Goal: Communication & Community: Answer question/provide support

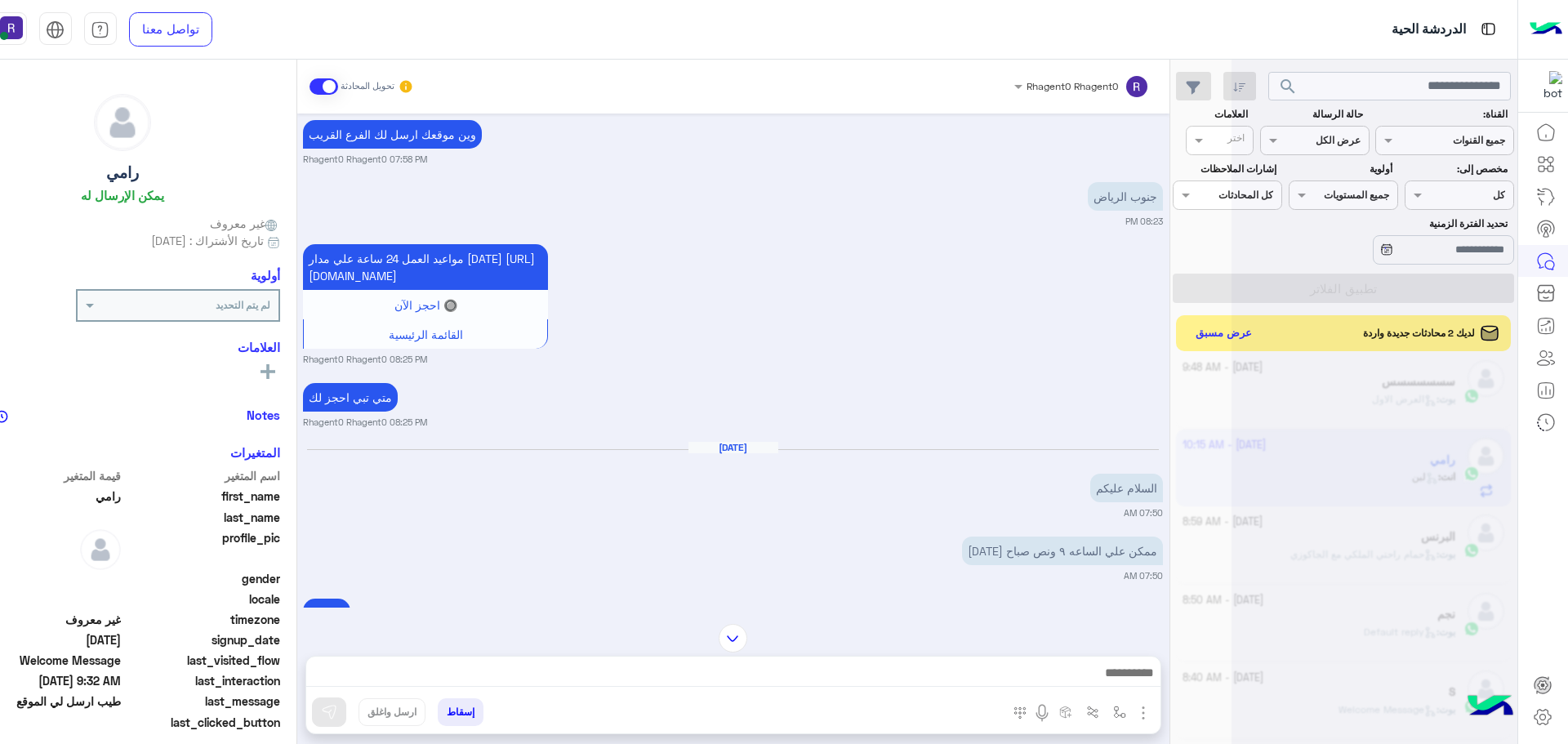
scroll to position [2474, 0]
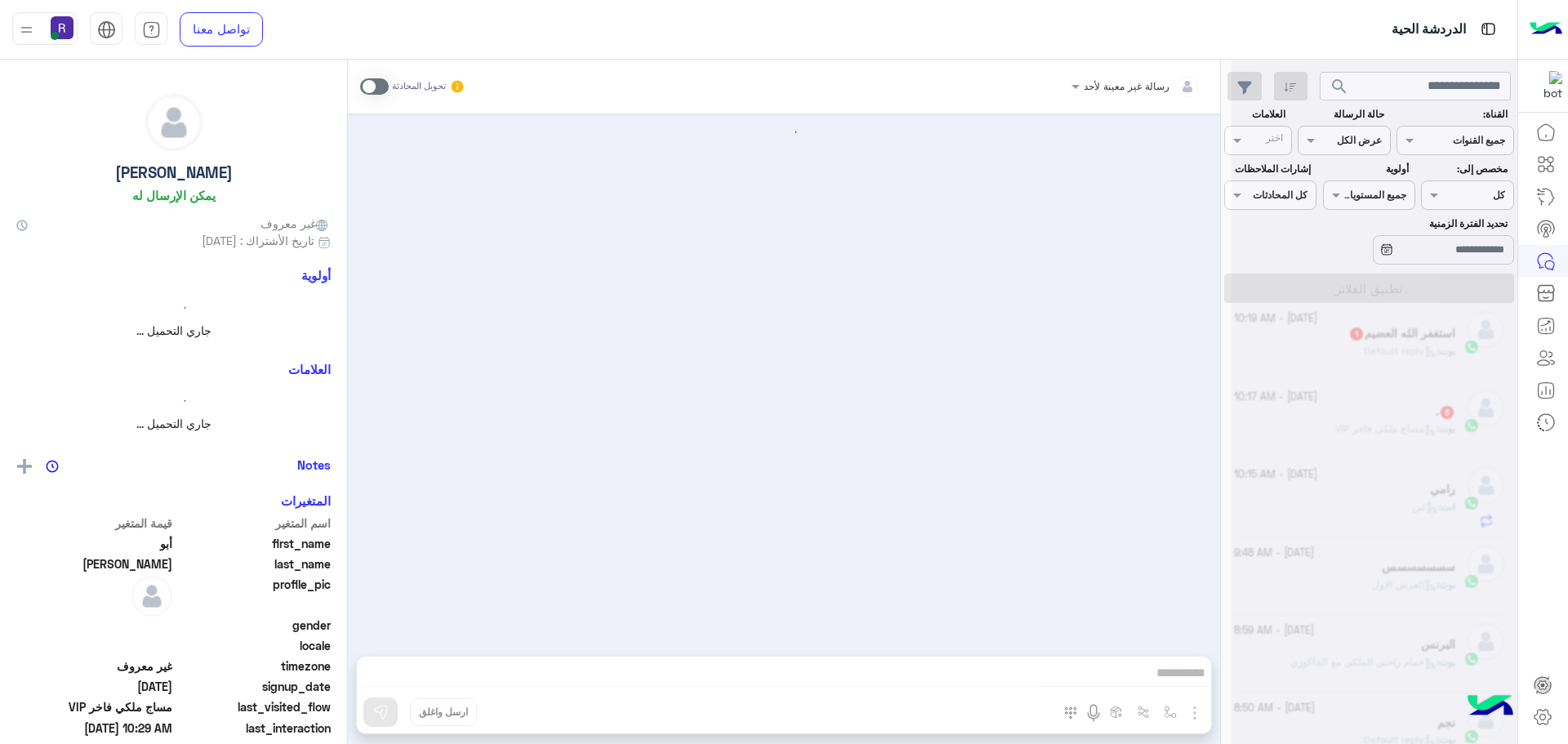
scroll to position [1559, 0]
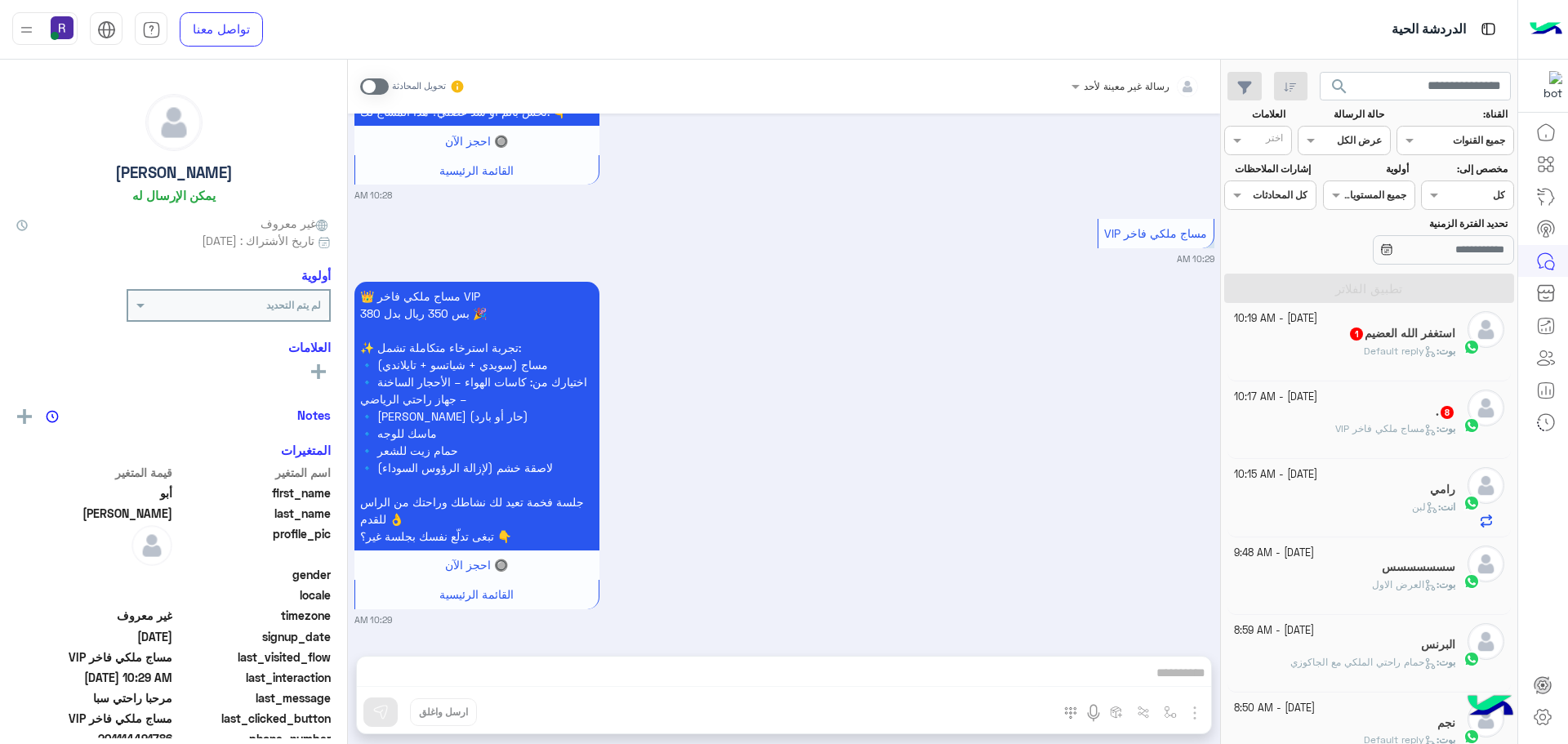
click at [1394, 345] on span "Default reply" at bounding box center [1400, 351] width 73 height 12
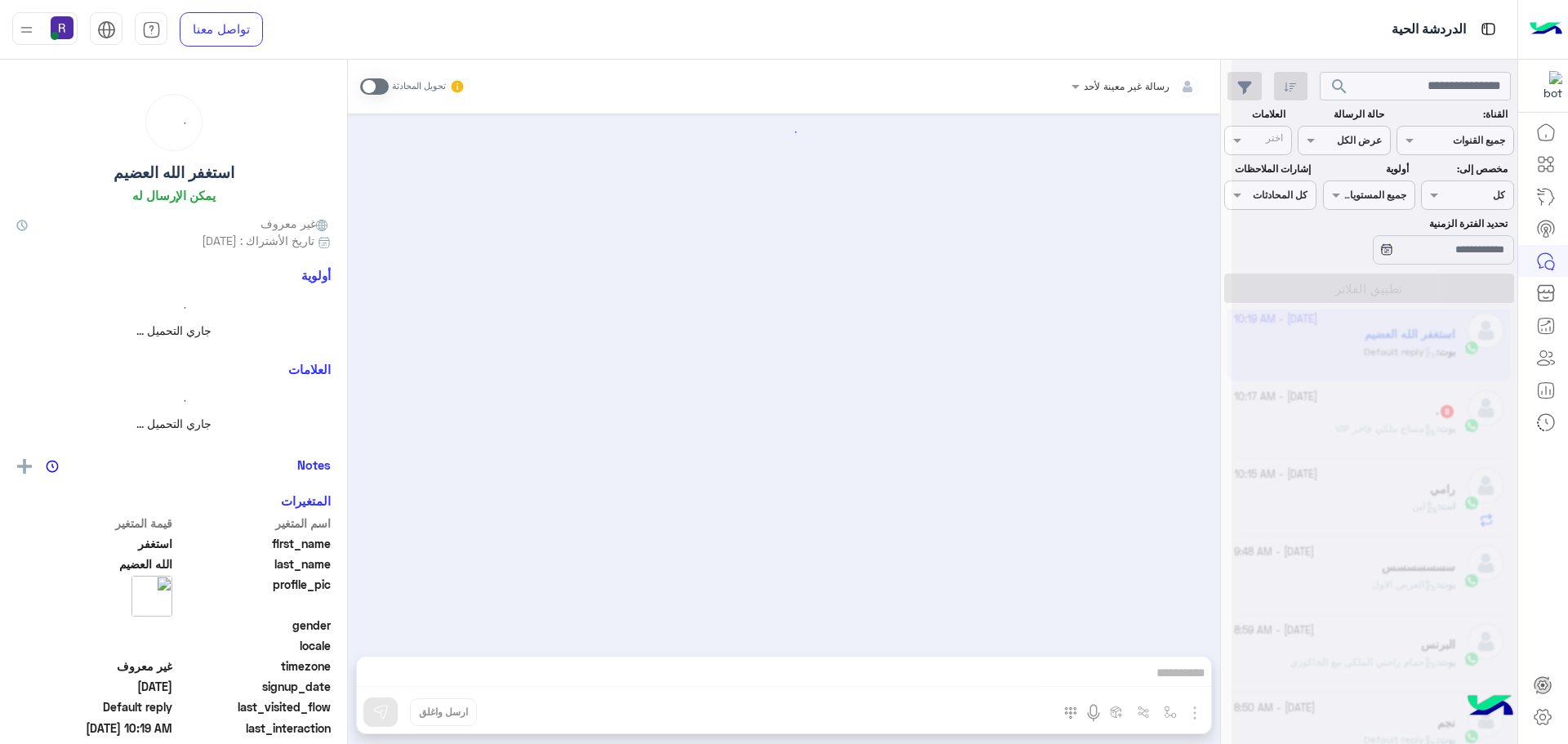
scroll to position [90, 0]
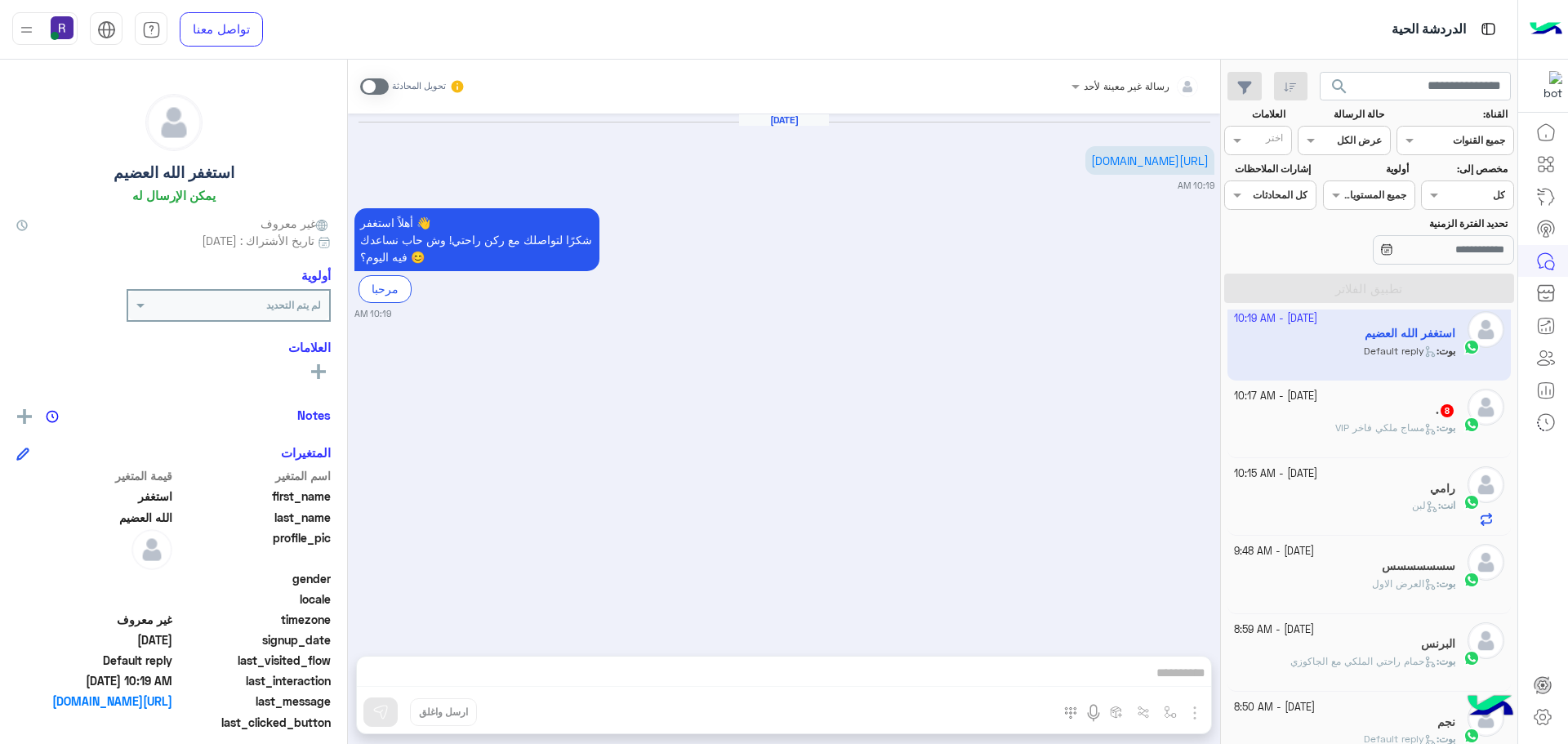
click at [1393, 426] on span "مساج ملكي فاخر VIP" at bounding box center [1386, 427] width 101 height 12
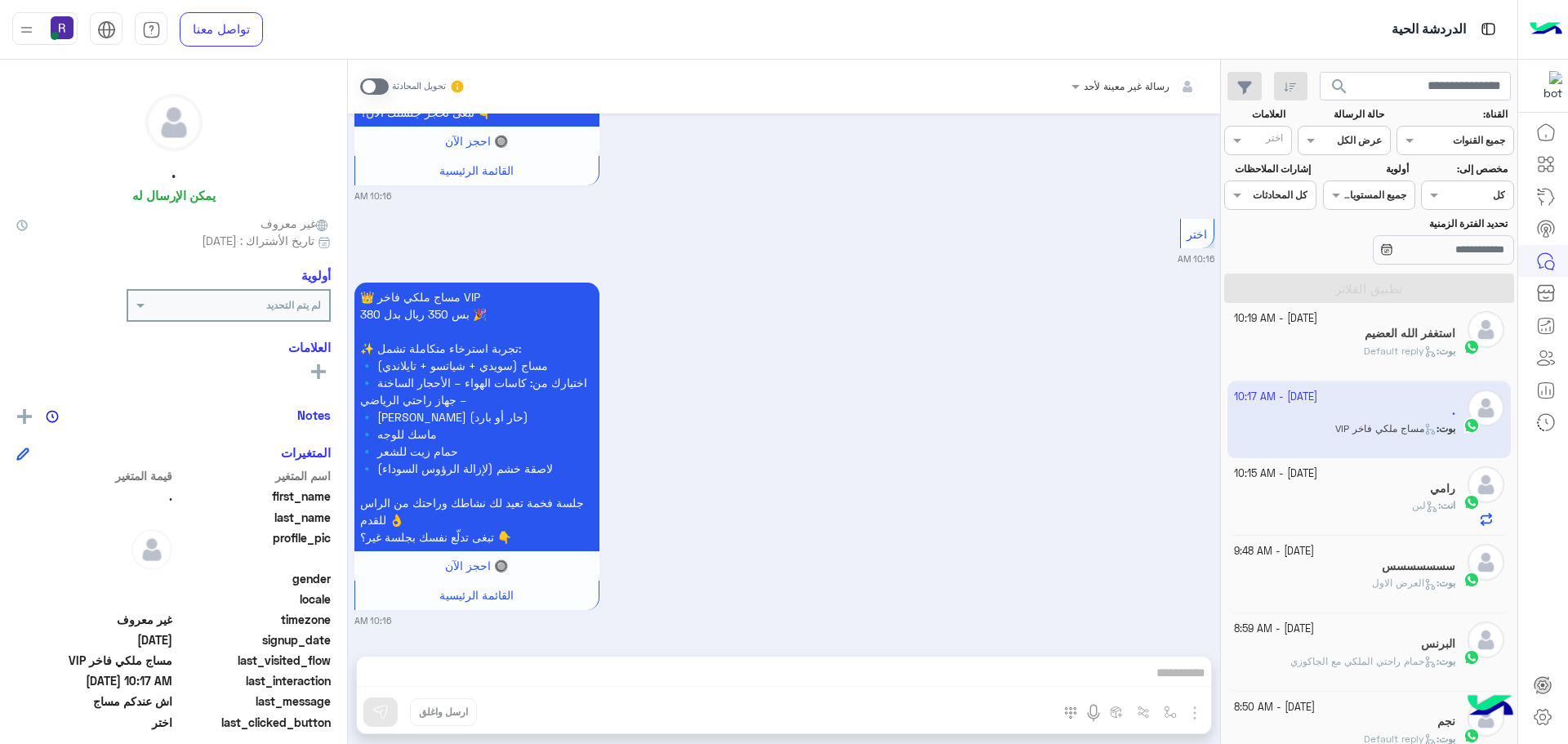
scroll to position [499, 0]
